Goal: Navigation & Orientation: Find specific page/section

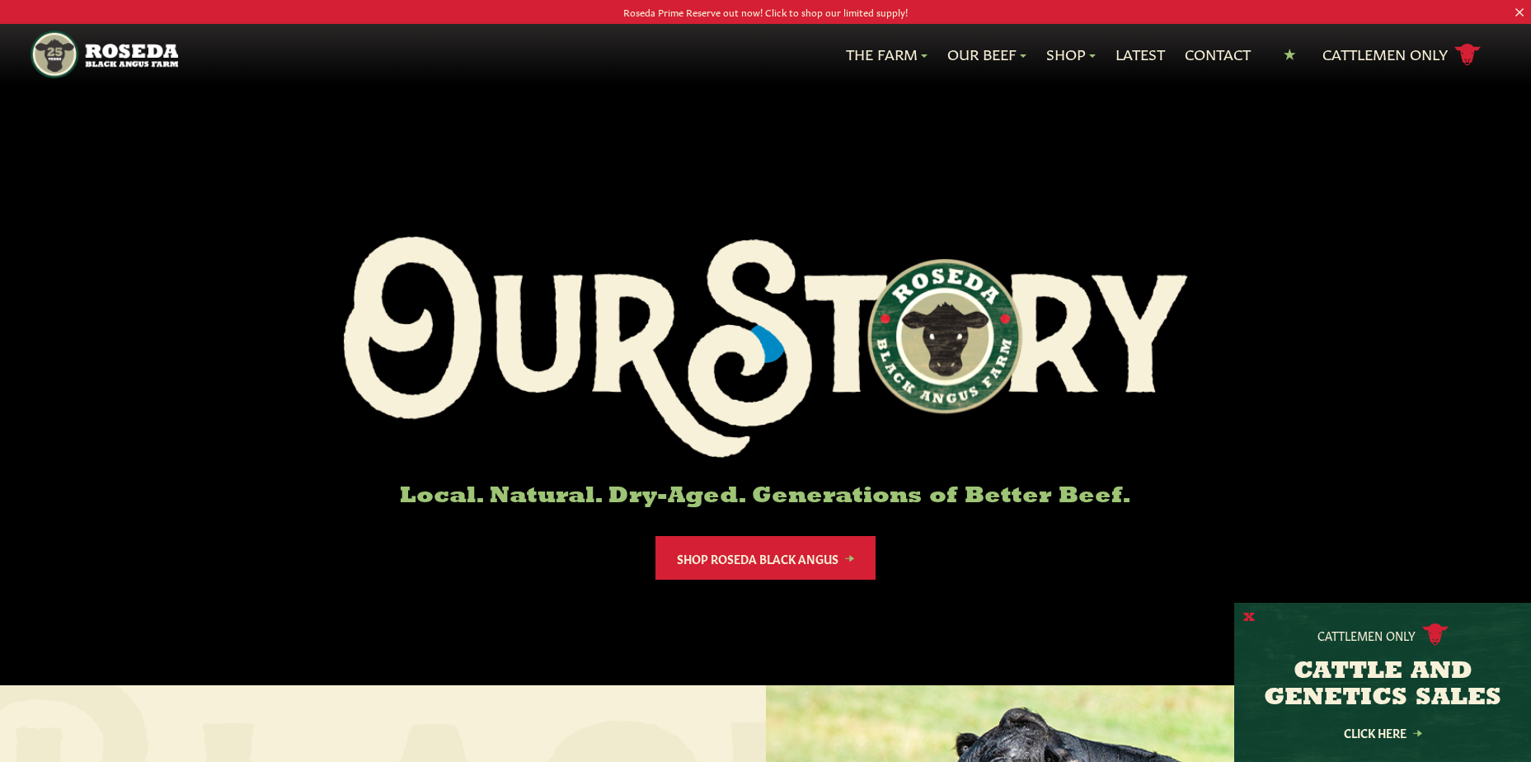
click at [1245, 617] on button "X" at bounding box center [1249, 617] width 12 height 17
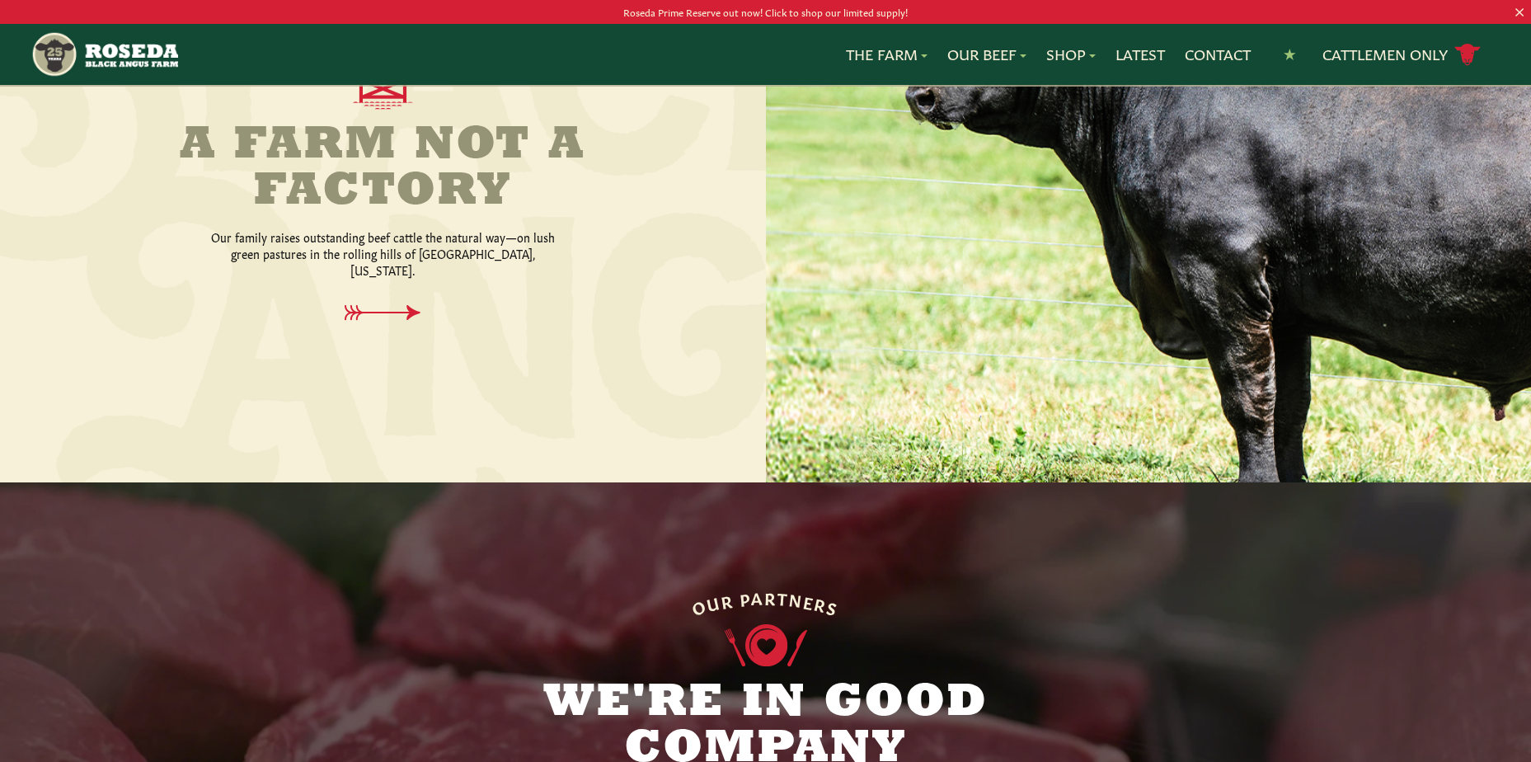
scroll to position [742, 0]
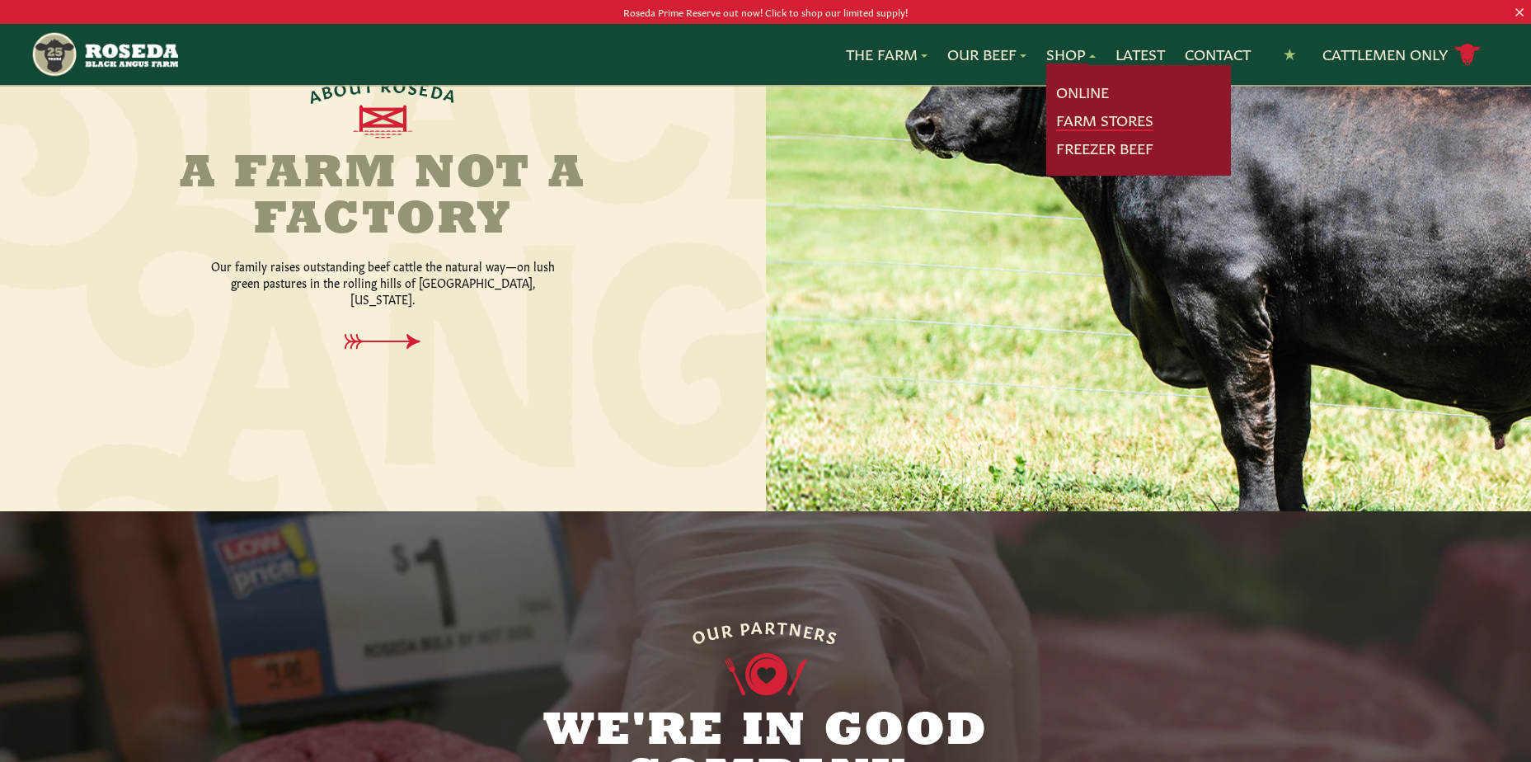
click at [1096, 118] on link "Farm Stores" at bounding box center [1104, 120] width 97 height 21
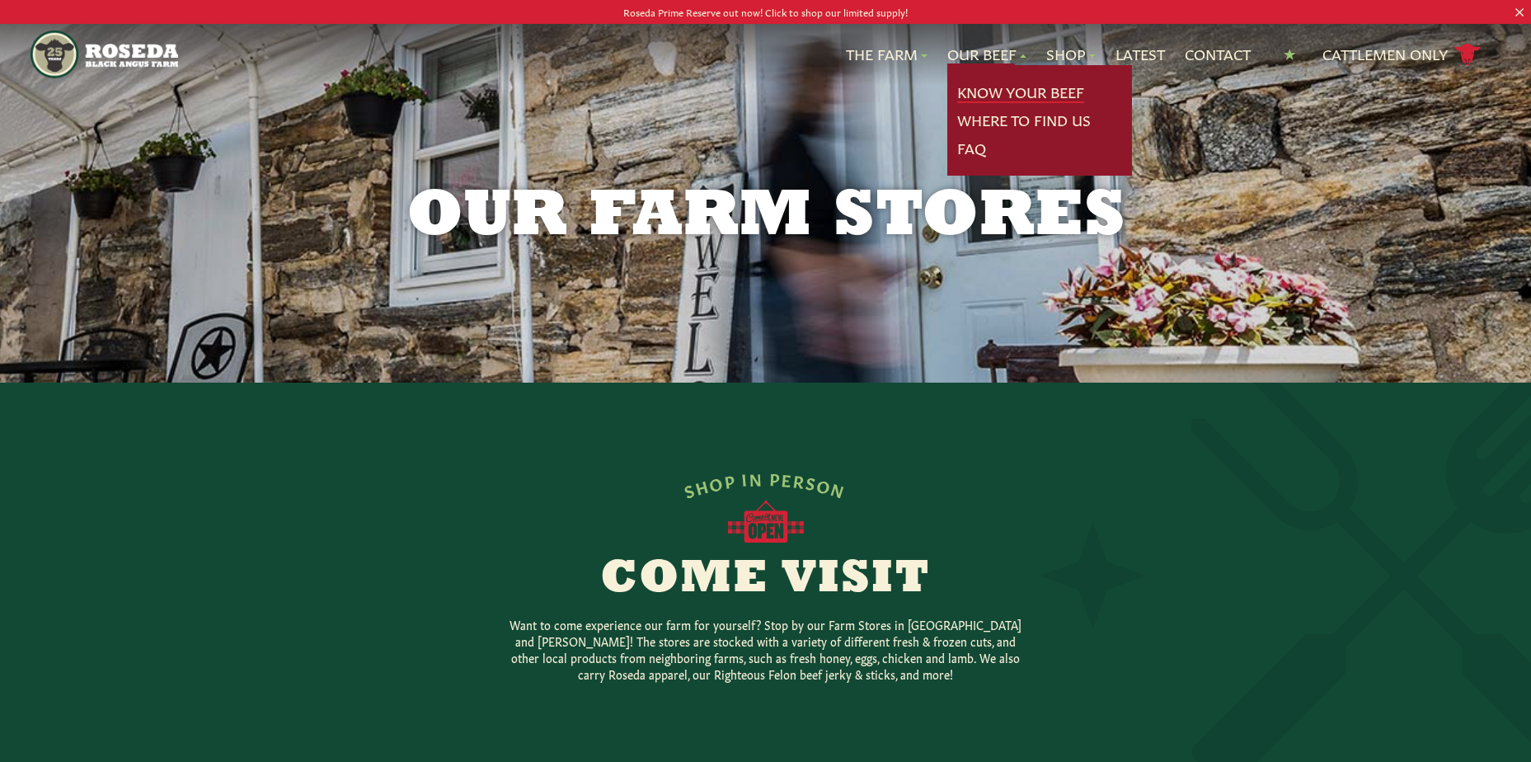
click at [1027, 96] on link "Know Your Beef" at bounding box center [1020, 92] width 127 height 21
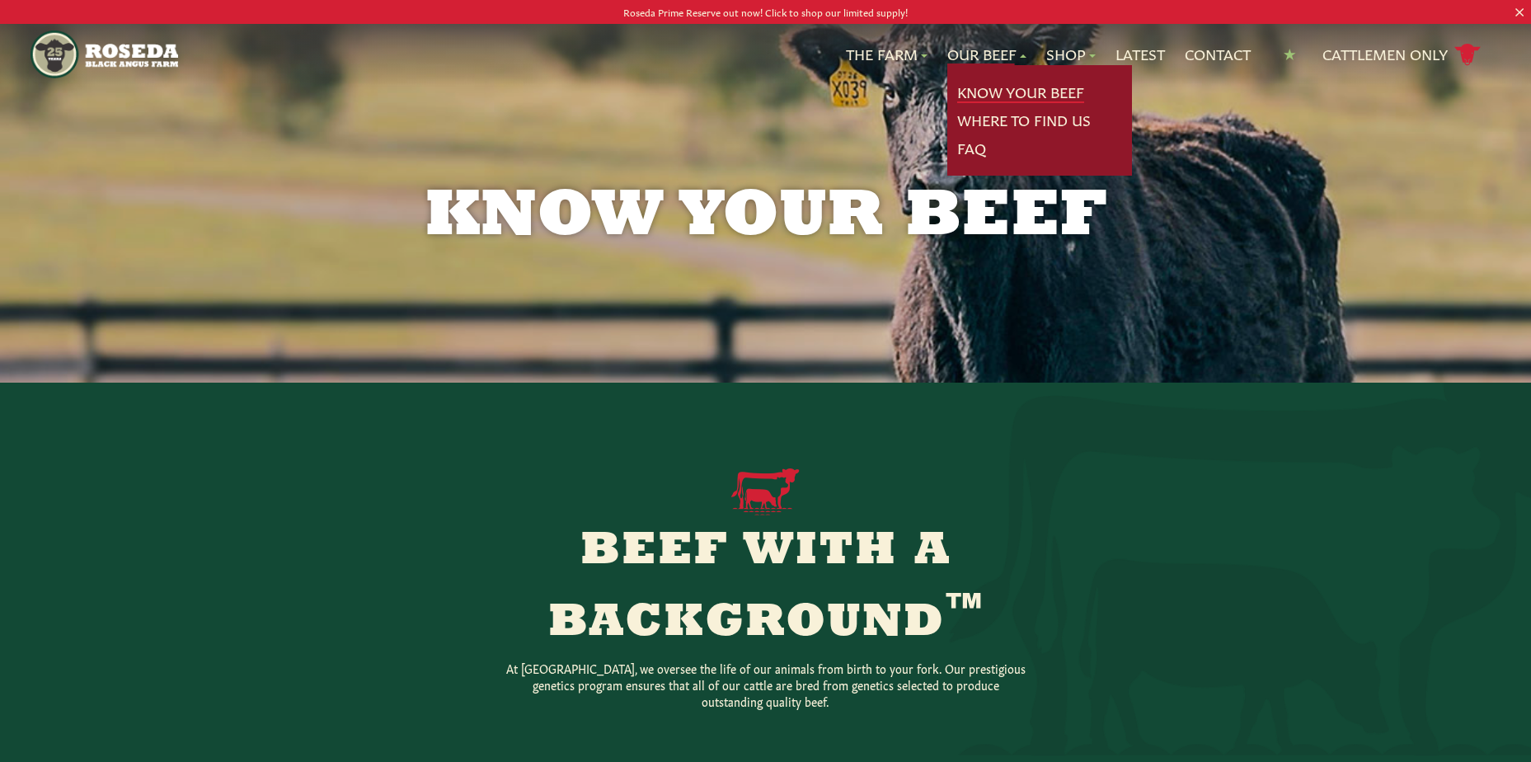
click at [1007, 91] on link "Know Your Beef" at bounding box center [1020, 92] width 127 height 21
click at [1007, 92] on link "Know Your Beef" at bounding box center [1020, 92] width 127 height 21
click at [1019, 92] on link "Know Your Beef" at bounding box center [1020, 92] width 127 height 21
click at [999, 125] on link "Where To Find Us" at bounding box center [1024, 120] width 134 height 21
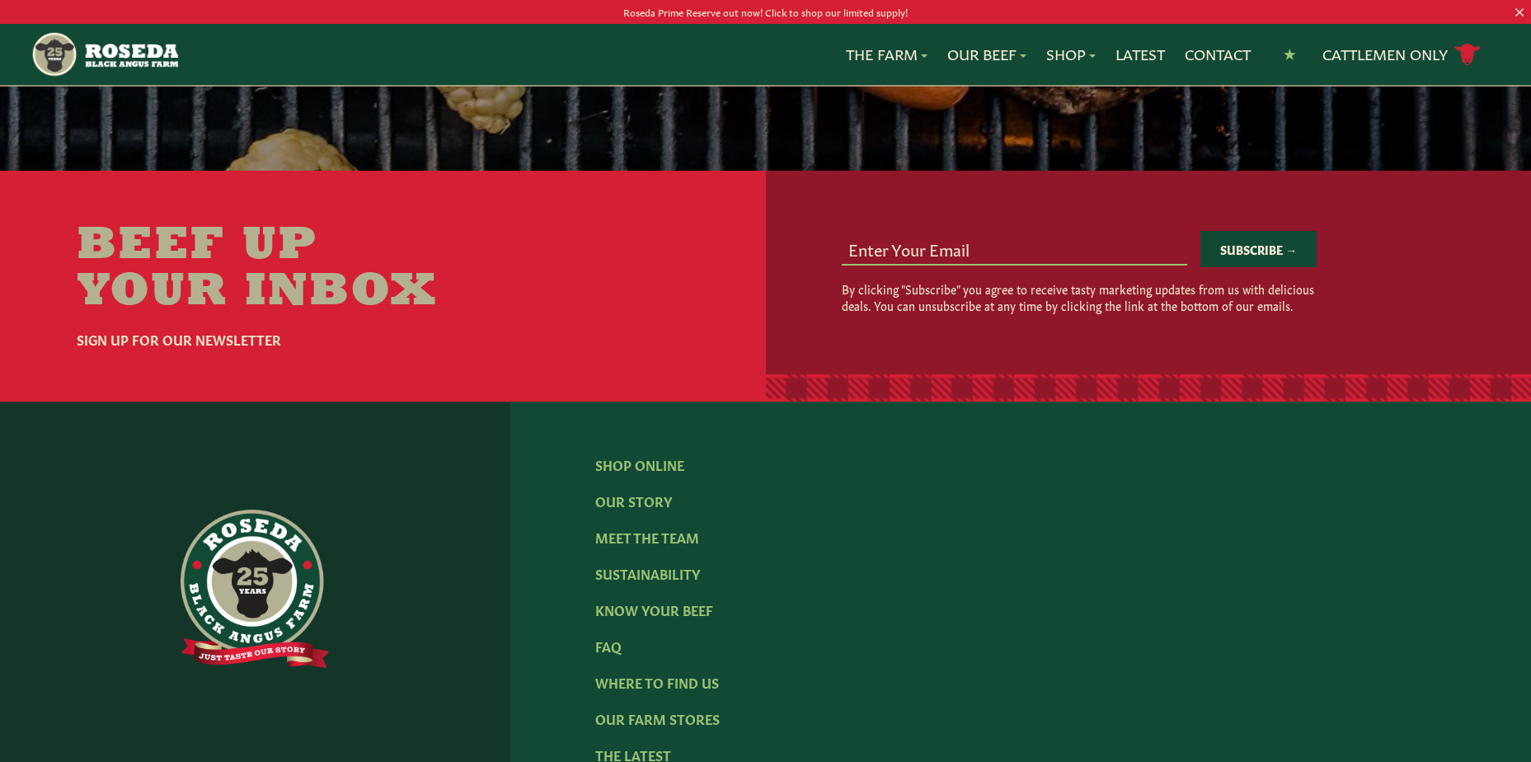
scroll to position [3037, 0]
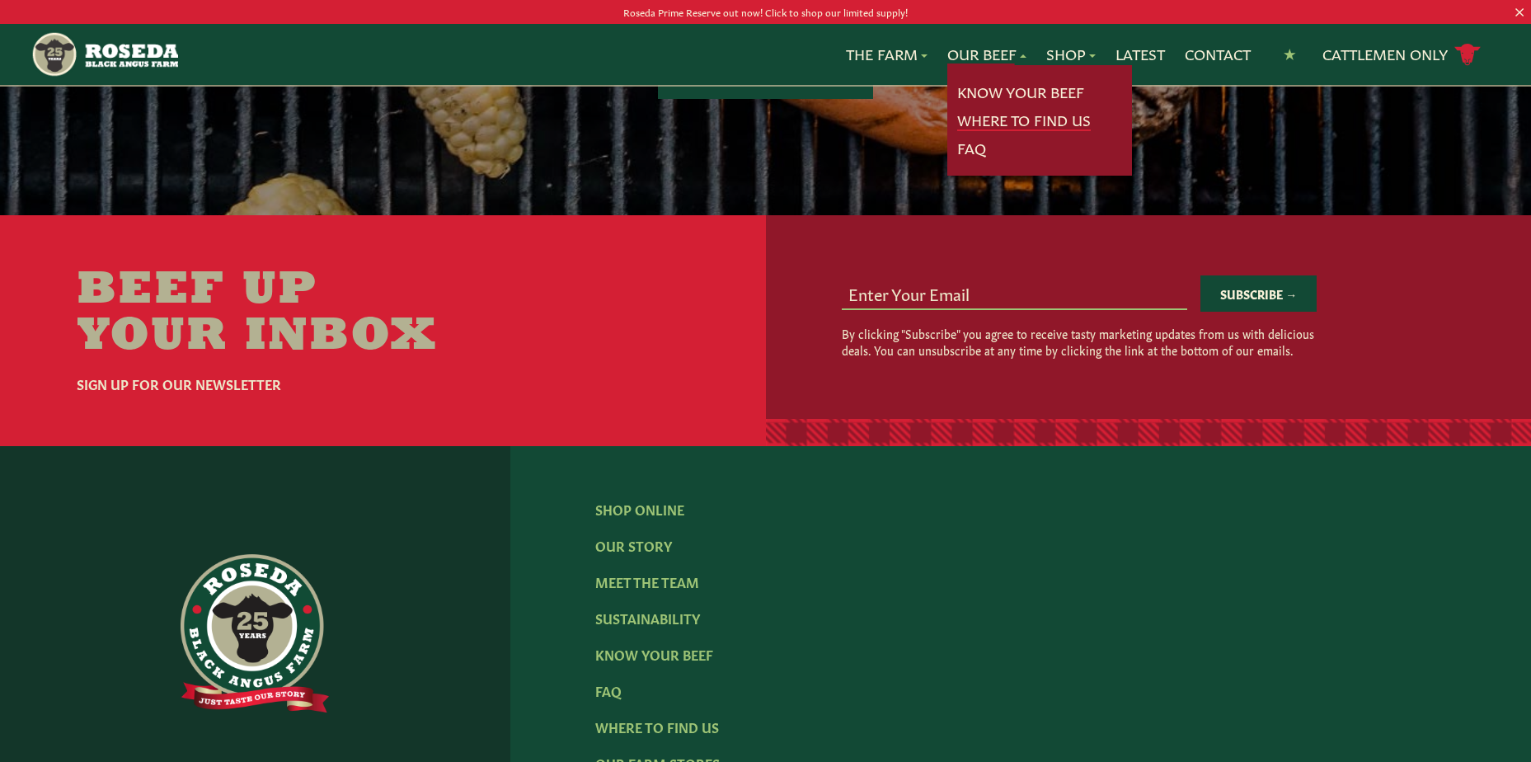
click at [1048, 115] on link "Where To Find Us" at bounding box center [1024, 120] width 134 height 21
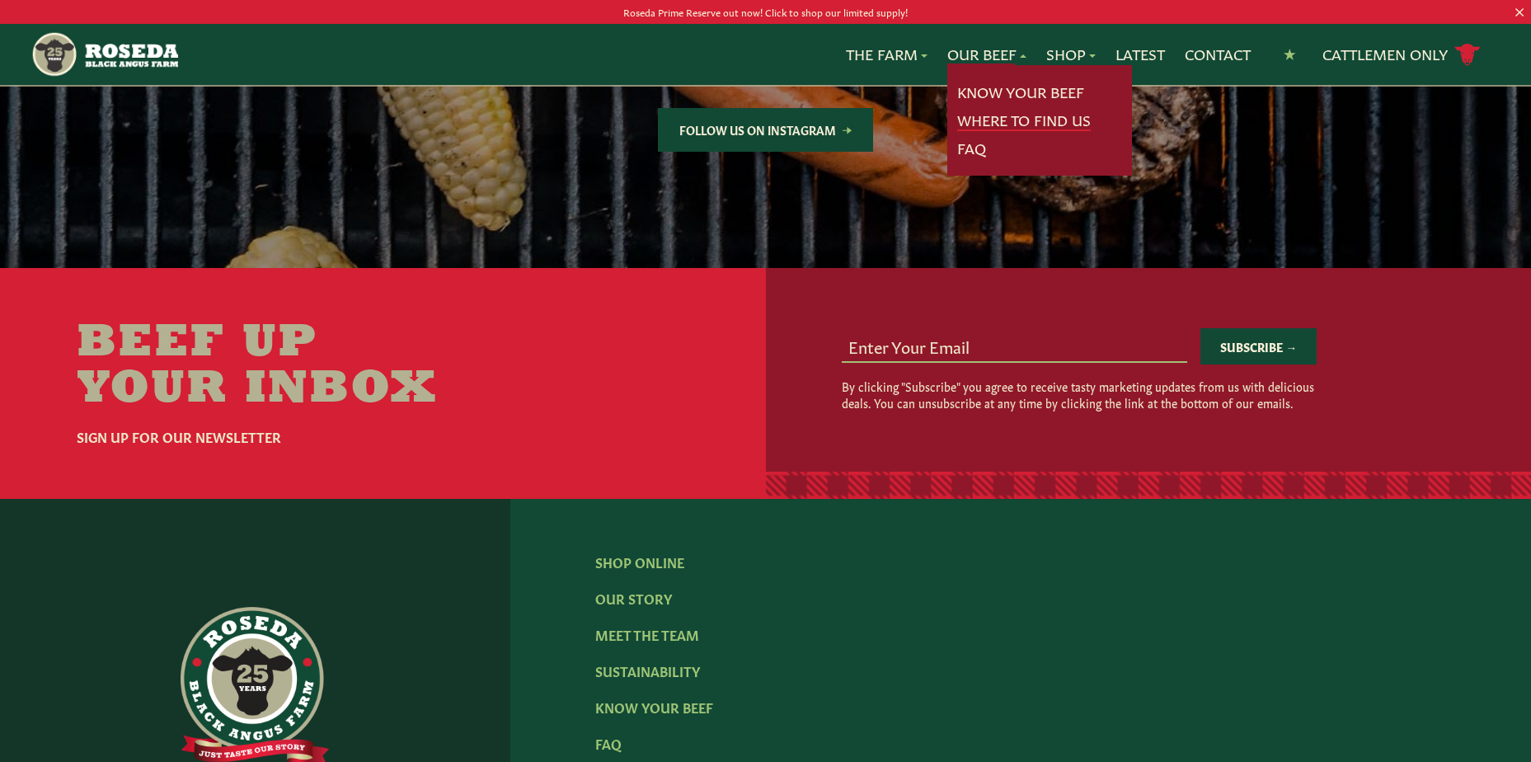
scroll to position [2954, 0]
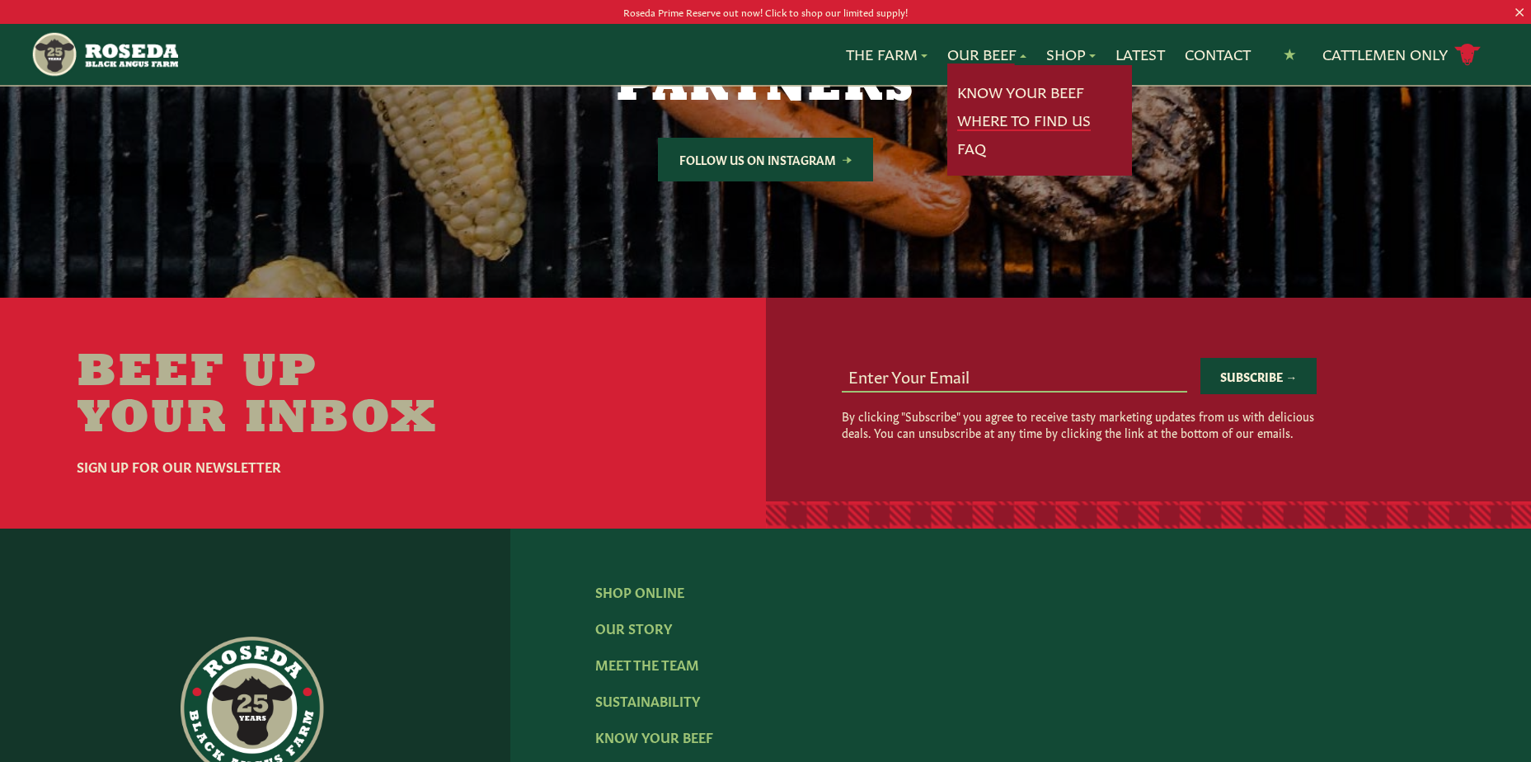
click at [1044, 119] on link "Where To Find Us" at bounding box center [1024, 120] width 134 height 21
click at [1008, 94] on link "Know Your Beef" at bounding box center [1020, 92] width 127 height 21
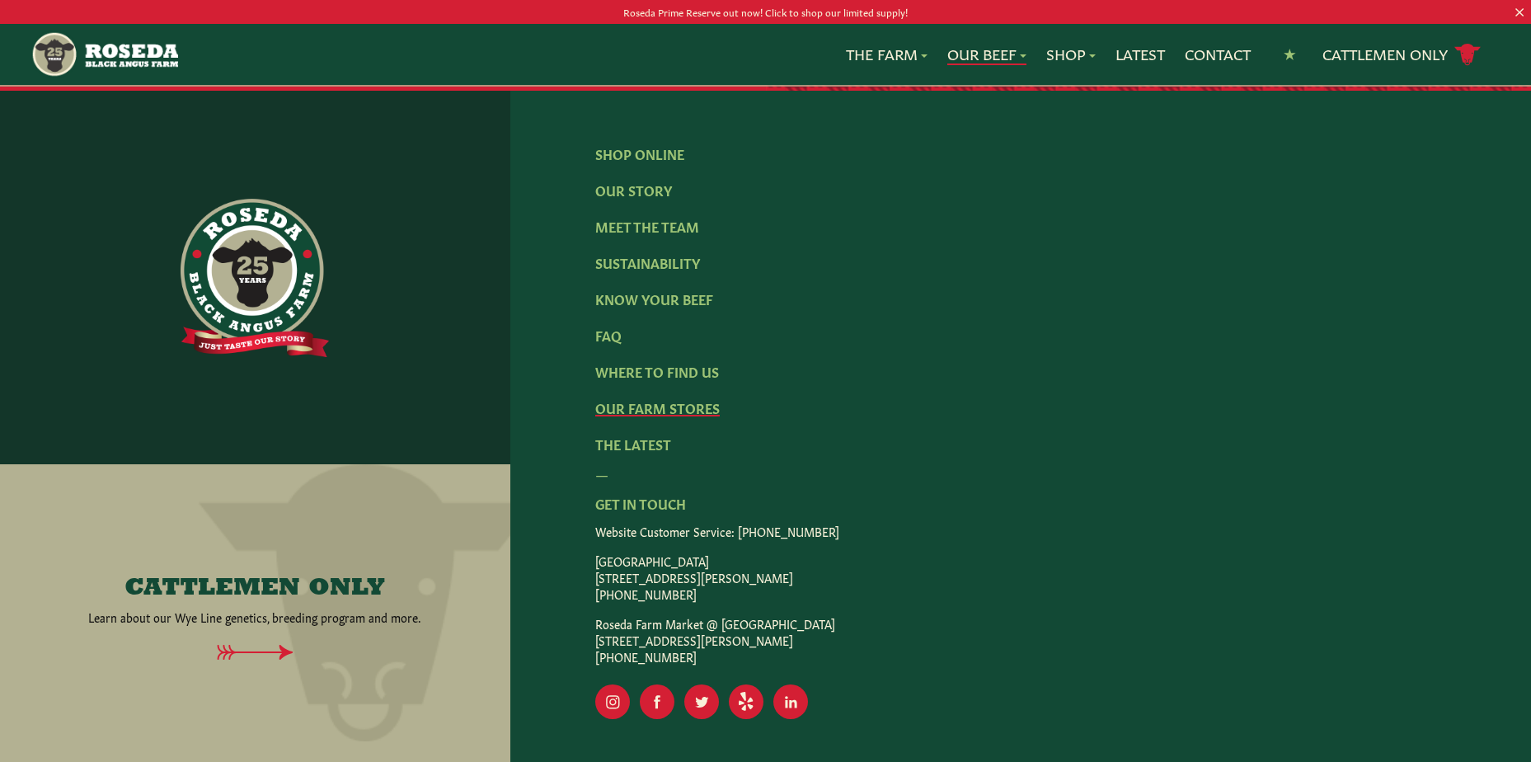
scroll to position [3512, 0]
